Goal: Task Accomplishment & Management: Manage account settings

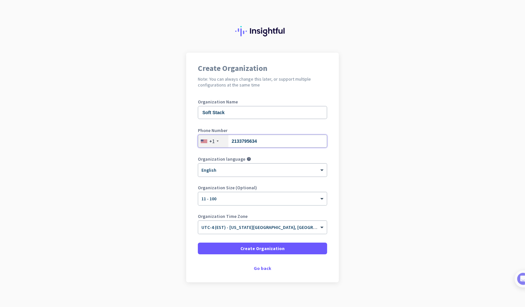
click at [239, 141] on input "2133795634" at bounding box center [262, 141] width 129 height 13
type input "2132795634"
click at [254, 249] on span "Create Organization" at bounding box center [262, 248] width 44 height 6
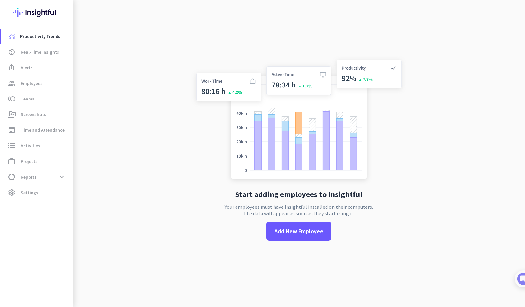
click at [231, 240] on div "Start adding employees to Insightful Your employees must have Insightful instal…" at bounding box center [298, 153] width 215 height 307
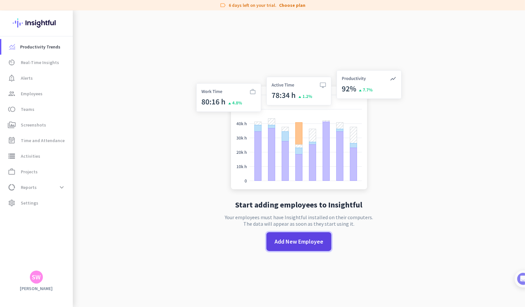
click at [275, 242] on span "Add New Employee" at bounding box center [299, 241] width 49 height 8
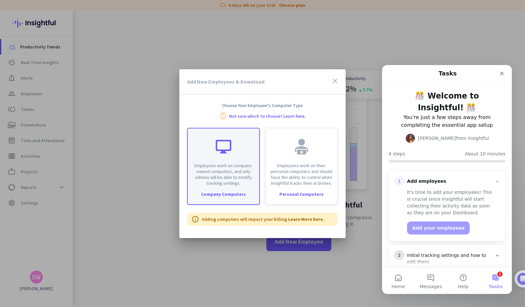
click at [234, 172] on p "Employees work on company-owned computers, and only admins will be able to modi…" at bounding box center [224, 173] width 64 height 23
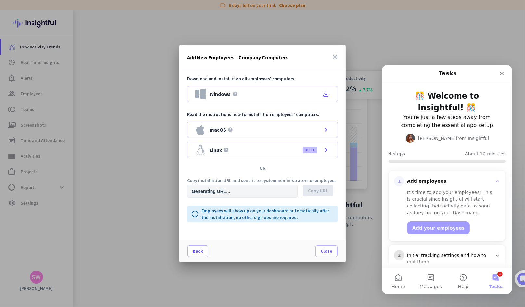
type input "[URL][DOMAIN_NAME]"
click at [316, 192] on span "Copy URL" at bounding box center [318, 190] width 20 height 6
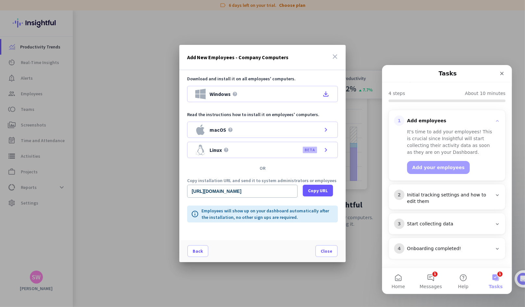
click at [336, 56] on icon "close" at bounding box center [335, 57] width 8 height 8
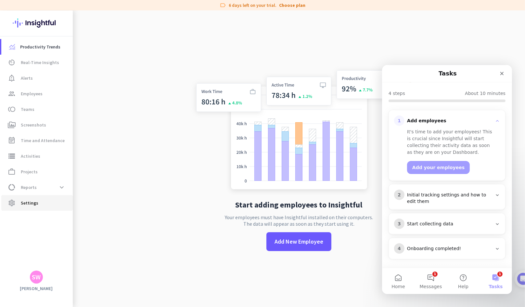
click at [32, 202] on span "Settings" at bounding box center [30, 203] width 18 height 8
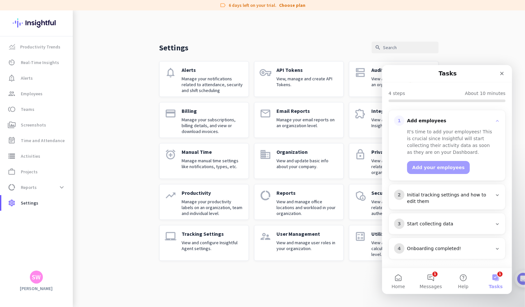
click at [289, 164] on p "View and update basic info about your company." at bounding box center [307, 164] width 62 height 12
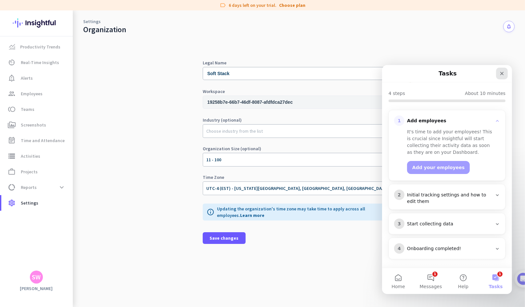
click at [498, 78] on div "Close" at bounding box center [502, 73] width 12 height 12
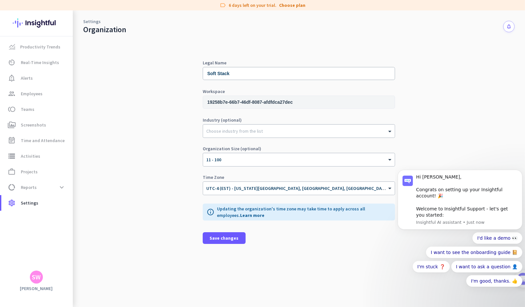
click at [37, 276] on div "SW" at bounding box center [36, 277] width 9 height 6
click at [33, 197] on div at bounding box center [262, 153] width 525 height 307
click at [32, 197] on link "settings Settings" at bounding box center [36, 203] width 71 height 16
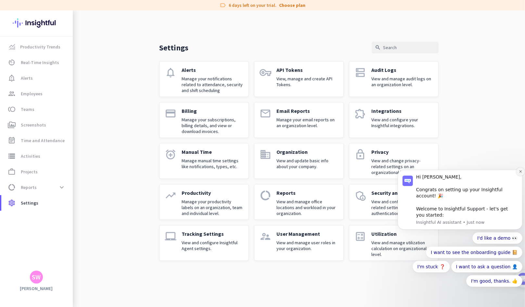
click at [522, 175] on button "Dismiss notification" at bounding box center [520, 171] width 8 height 8
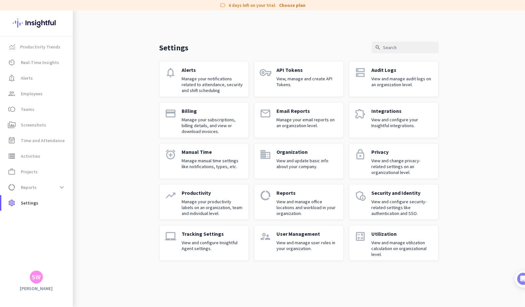
click at [276, 238] on div "User Management View and manage user roles in your organization." at bounding box center [307, 242] width 62 height 25
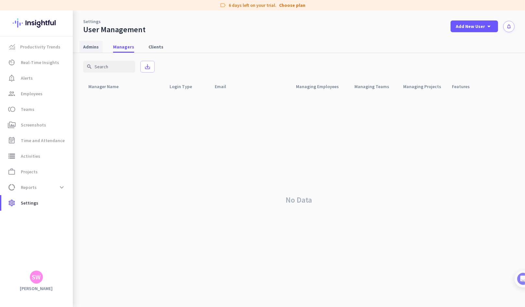
click at [90, 48] on span "Admins" at bounding box center [91, 47] width 16 height 6
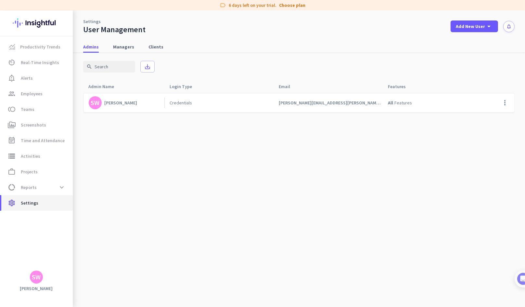
click at [38, 201] on span "settings Settings" at bounding box center [36, 203] width 61 height 8
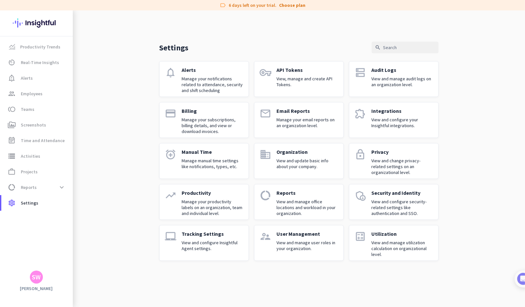
click at [211, 246] on p "View and configure Insightful Agent settings." at bounding box center [213, 245] width 62 height 12
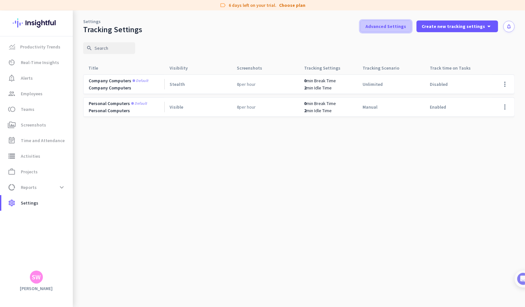
click at [397, 25] on span "Advanced Settings" at bounding box center [386, 26] width 41 height 6
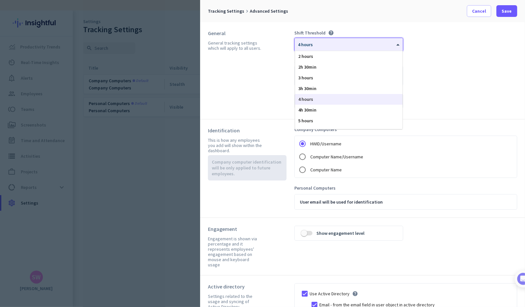
click at [350, 43] on div at bounding box center [349, 43] width 108 height 6
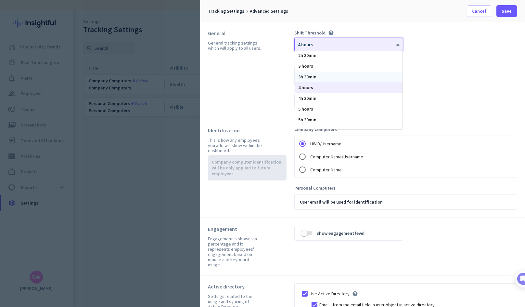
scroll to position [18, 0]
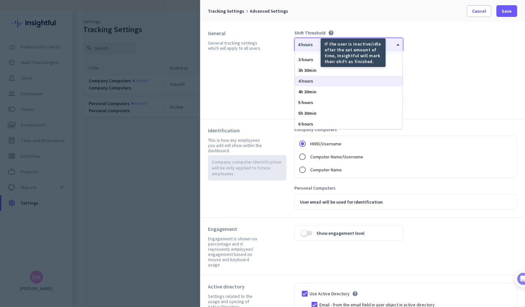
click at [329, 32] on icon "help" at bounding box center [331, 33] width 6 height 6
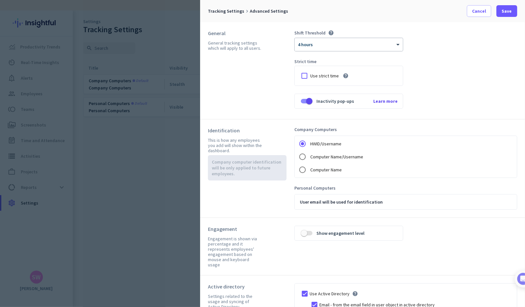
click at [329, 32] on icon "help" at bounding box center [331, 33] width 6 height 6
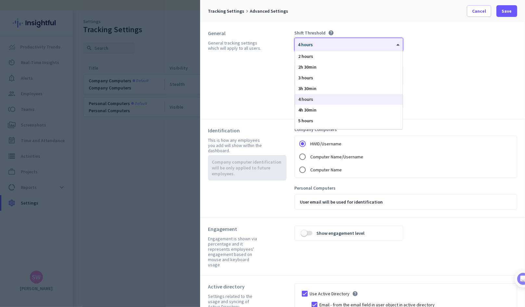
click at [312, 43] on div at bounding box center [349, 43] width 108 height 6
click at [312, 57] on span "2 hours" at bounding box center [305, 56] width 15 height 6
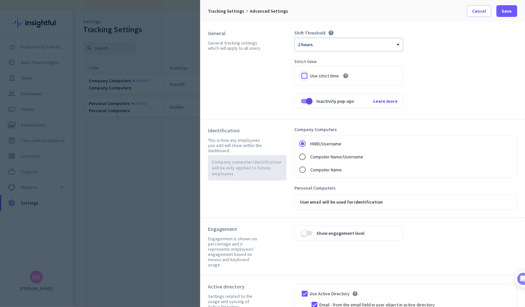
click at [303, 77] on div at bounding box center [305, 76] width 12 height 12
click at [379, 100] on span "Learn more" at bounding box center [385, 101] width 24 height 6
click at [304, 100] on span "button" at bounding box center [309, 101] width 13 height 13
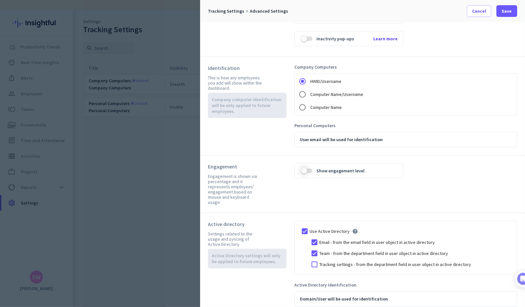
click at [310, 168] on span "button" at bounding box center [307, 170] width 12 height 5
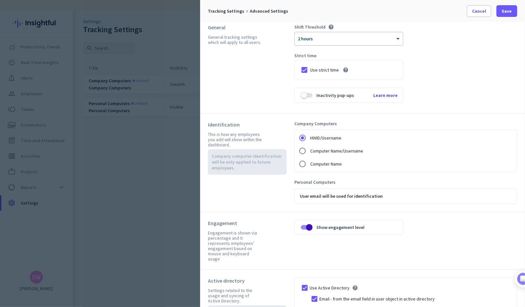
scroll to position [0, 0]
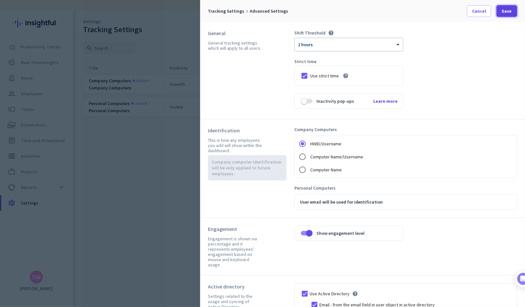
click at [506, 3] on span at bounding box center [506, 11] width 21 height 16
click at [504, 7] on span at bounding box center [506, 11] width 21 height 16
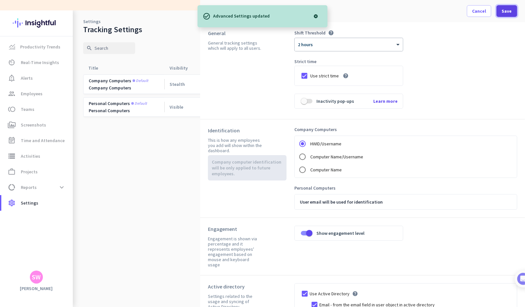
click at [501, 10] on span at bounding box center [506, 11] width 21 height 16
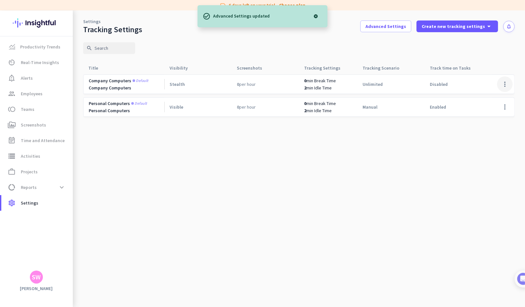
click at [509, 82] on span at bounding box center [505, 84] width 16 height 16
click at [484, 96] on span "Edit" at bounding box center [491, 98] width 31 height 6
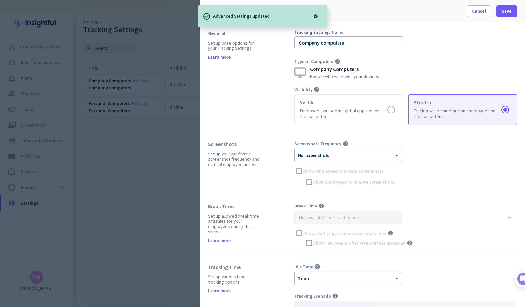
click at [318, 155] on span "No screenshots" at bounding box center [314, 155] width 32 height 6
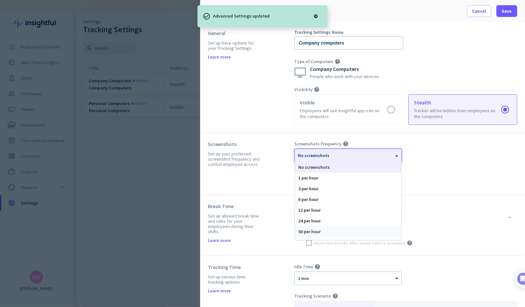
click at [314, 233] on div "30 per hour" at bounding box center [348, 231] width 106 height 11
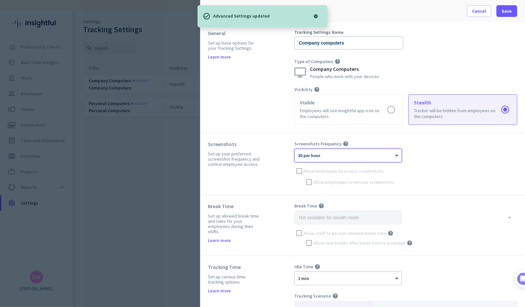
click at [321, 159] on div "× 30 per hour" at bounding box center [348, 155] width 107 height 13
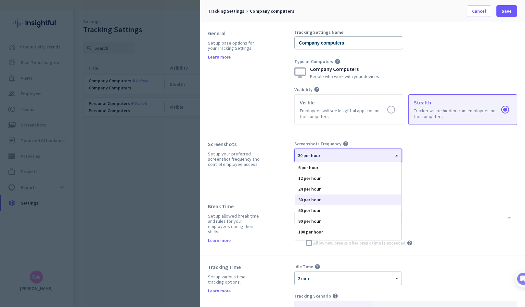
scroll to position [40, 0]
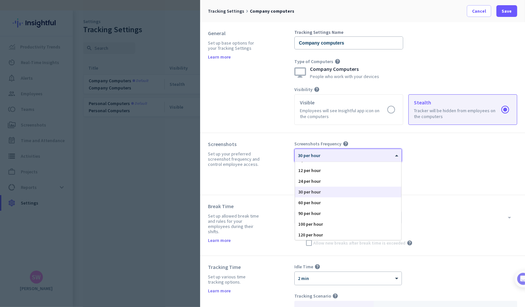
click at [317, 191] on div "30 per hour" at bounding box center [348, 191] width 106 height 11
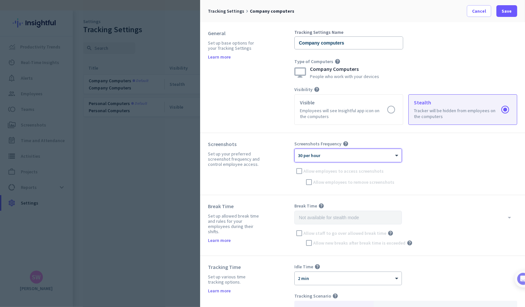
click at [327, 152] on div at bounding box center [348, 153] width 107 height 6
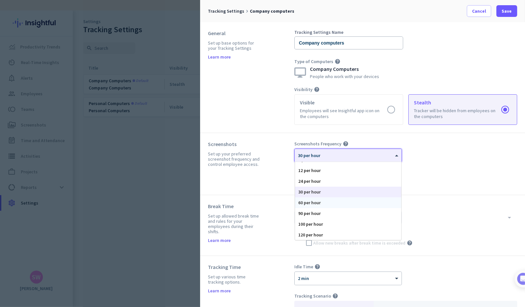
click at [313, 202] on div "60 per hour" at bounding box center [348, 202] width 106 height 11
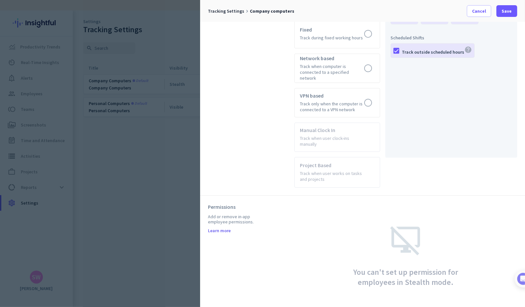
scroll to position [99, 0]
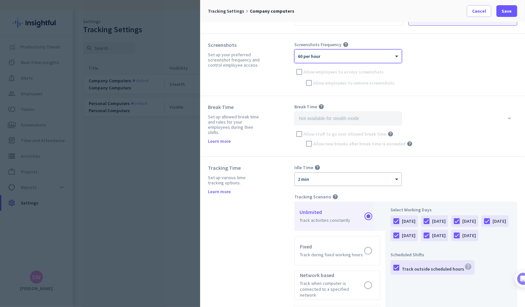
click at [333, 181] on div "× 2 min" at bounding box center [348, 179] width 107 height 13
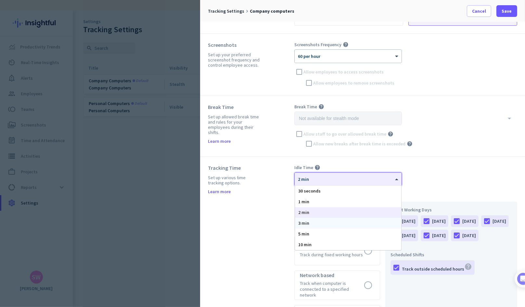
click at [318, 222] on div "3 min" at bounding box center [348, 223] width 106 height 11
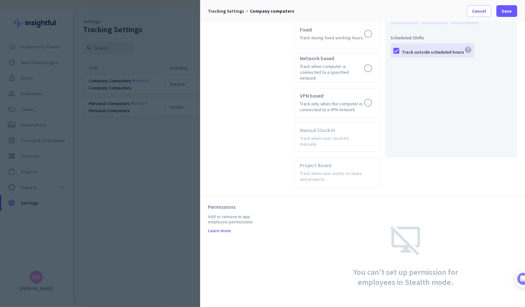
scroll to position [0, 0]
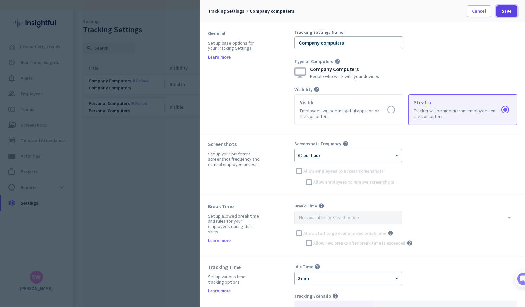
click at [502, 13] on span "Save" at bounding box center [507, 11] width 10 height 6
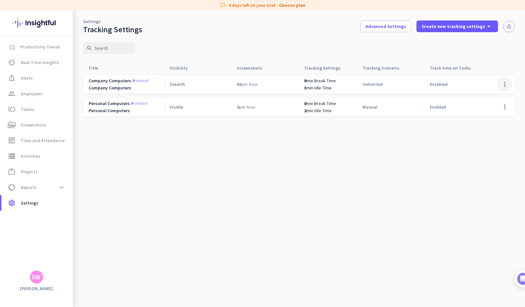
click at [507, 85] on span at bounding box center [505, 84] width 16 height 16
click at [480, 96] on span "Edit" at bounding box center [480, 98] width 8 height 6
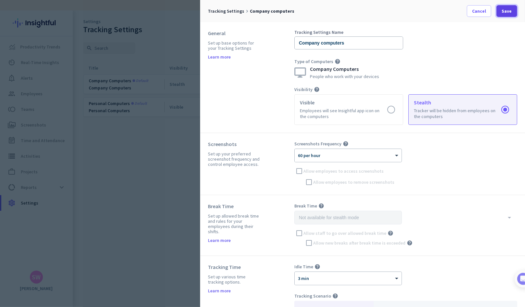
click at [501, 11] on span at bounding box center [506, 11] width 21 height 16
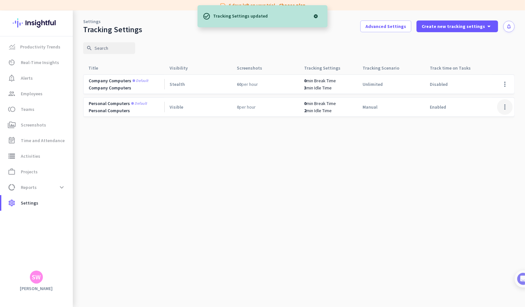
click at [502, 110] on span at bounding box center [505, 107] width 16 height 16
click at [489, 118] on span "Edit" at bounding box center [491, 120] width 31 height 6
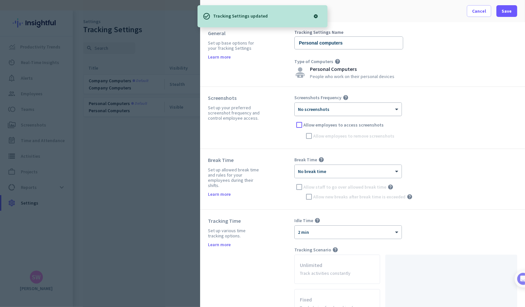
click at [323, 106] on div at bounding box center [348, 107] width 107 height 6
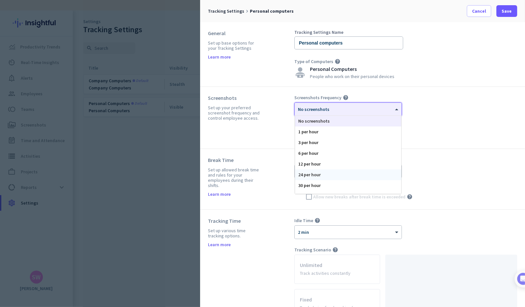
scroll to position [40, 0]
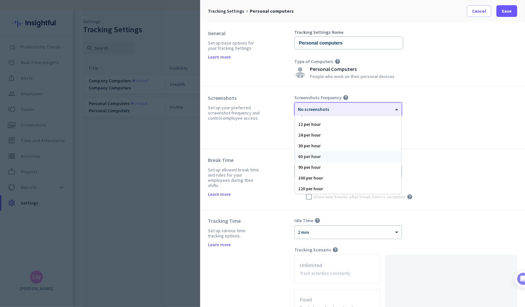
click at [319, 152] on div "60 per hour" at bounding box center [348, 156] width 106 height 11
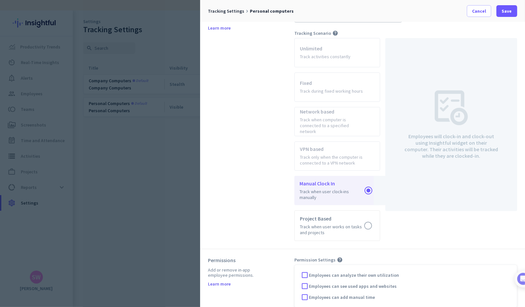
scroll to position [0, 0]
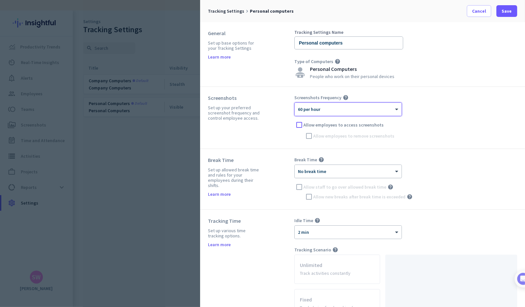
click at [314, 168] on div at bounding box center [348, 169] width 107 height 6
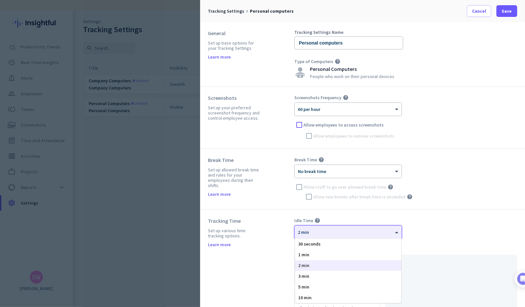
click at [326, 232] on div "× 2 min" at bounding box center [344, 232] width 99 height 6
click at [312, 275] on div "3 min" at bounding box center [348, 276] width 106 height 11
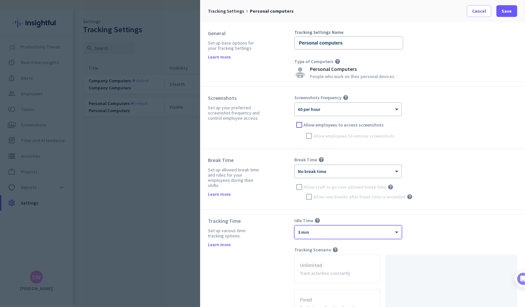
scroll to position [216, 0]
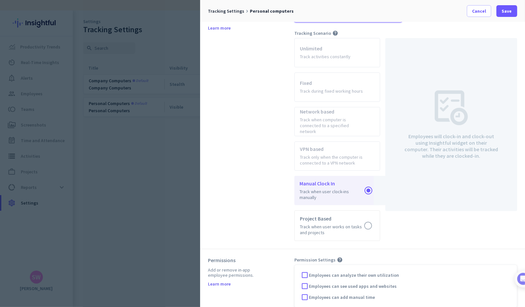
click at [309, 44] on app-radio-card "Unlimited Track activities constantly" at bounding box center [337, 52] width 86 height 29
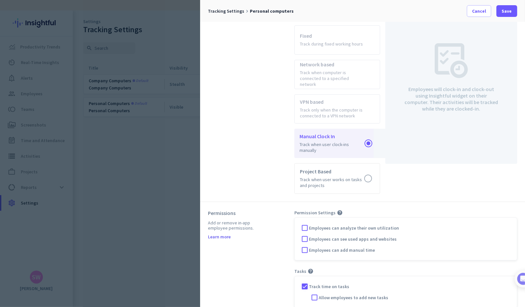
click at [304, 281] on div at bounding box center [305, 286] width 10 height 10
click at [506, 7] on span at bounding box center [506, 11] width 21 height 16
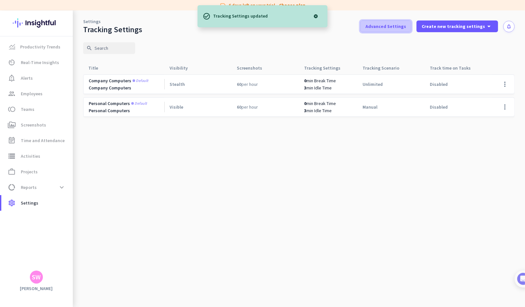
click at [397, 20] on span at bounding box center [386, 27] width 50 height 16
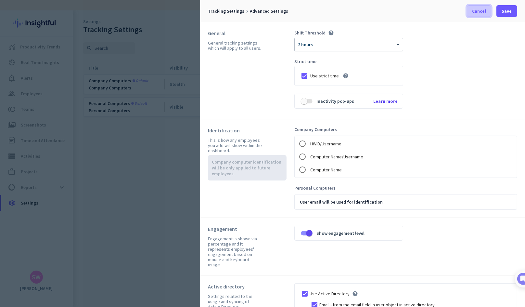
click at [471, 12] on span at bounding box center [479, 11] width 24 height 16
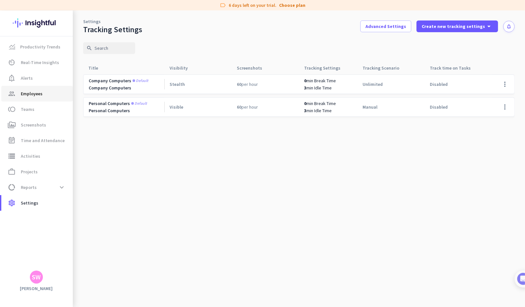
click at [30, 95] on span "Employees" at bounding box center [32, 94] width 22 height 8
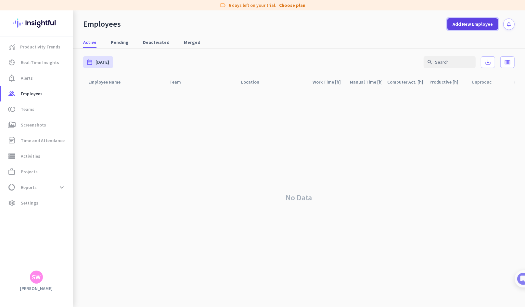
click at [472, 29] on span at bounding box center [472, 24] width 51 height 16
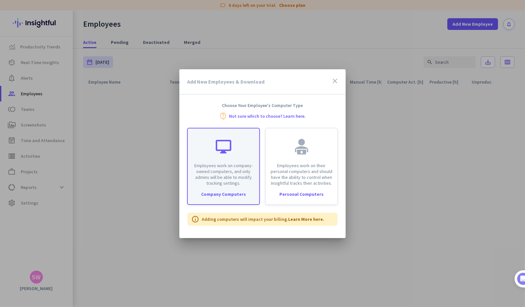
click at [229, 178] on p "Employees work on company-owned computers, and only admins will be able to modi…" at bounding box center [224, 173] width 64 height 23
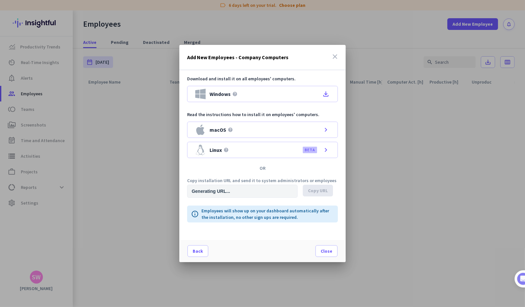
type input "https://app.insightful.io/#/installation/company?token=eyJhbGciOiJIUzI1NiIsInR5…"
click at [320, 188] on span "Copy URL" at bounding box center [318, 190] width 20 height 6
click at [333, 55] on icon "close" at bounding box center [335, 57] width 8 height 8
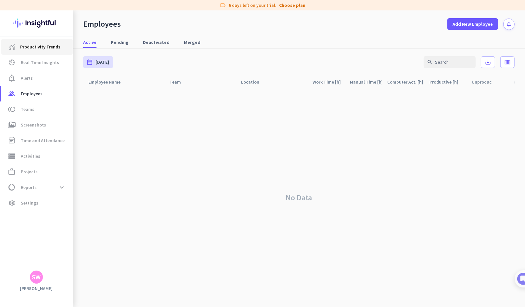
click at [50, 48] on span "Productivity Trends" at bounding box center [40, 47] width 40 height 8
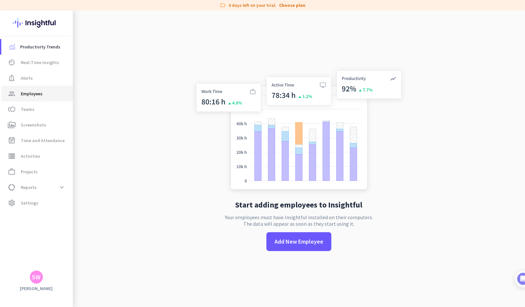
click at [43, 96] on span "group Employees" at bounding box center [36, 94] width 61 height 8
